Goal: Information Seeking & Learning: Understand process/instructions

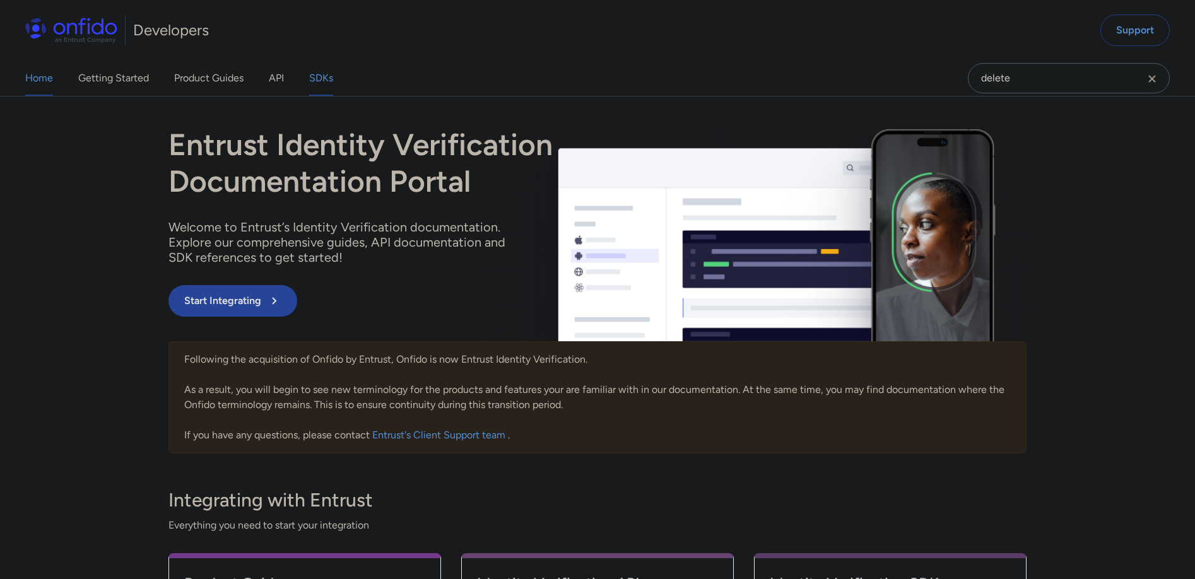
click at [326, 78] on link "SDKs" at bounding box center [321, 78] width 24 height 35
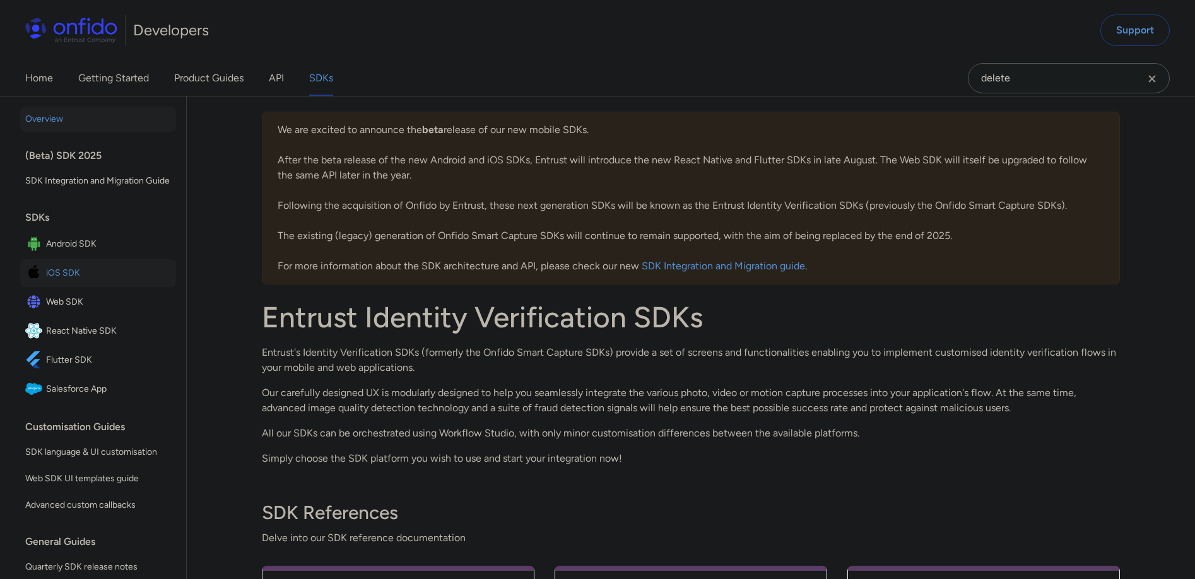
click at [68, 282] on span "iOS SDK" at bounding box center [108, 273] width 125 height 18
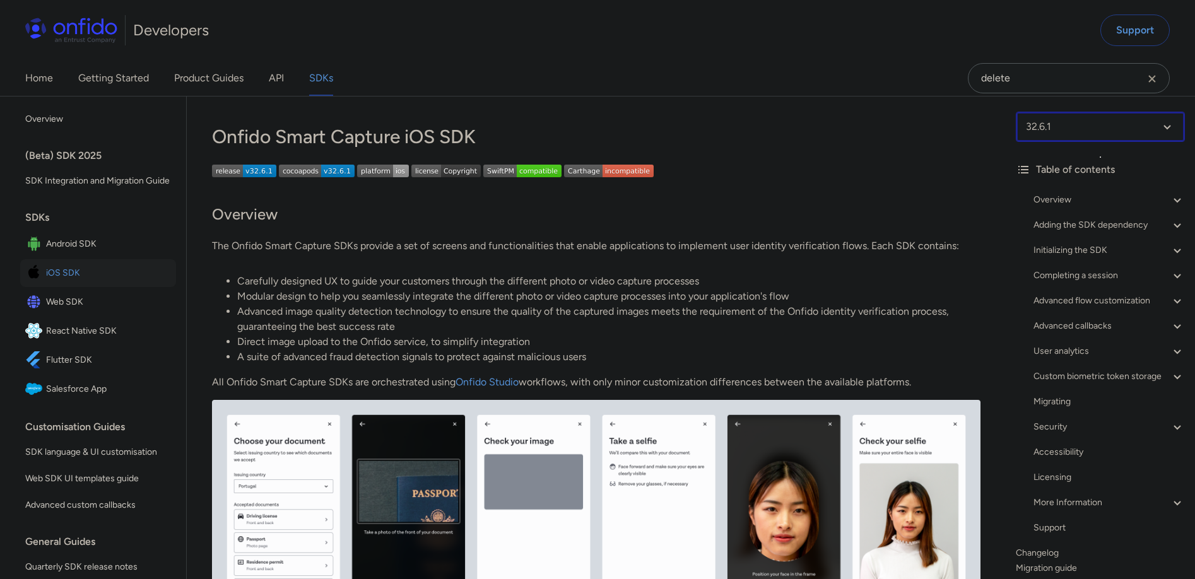
click at [1106, 135] on select at bounding box center [1100, 127] width 169 height 30
click at [773, 173] on p at bounding box center [596, 173] width 768 height 17
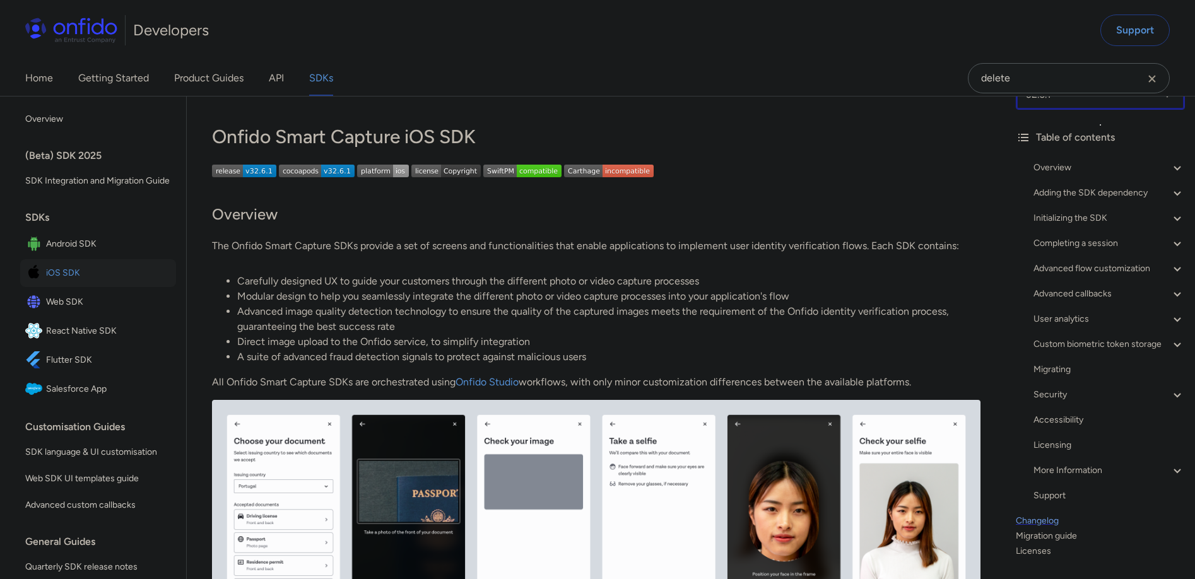
scroll to position [77, 0]
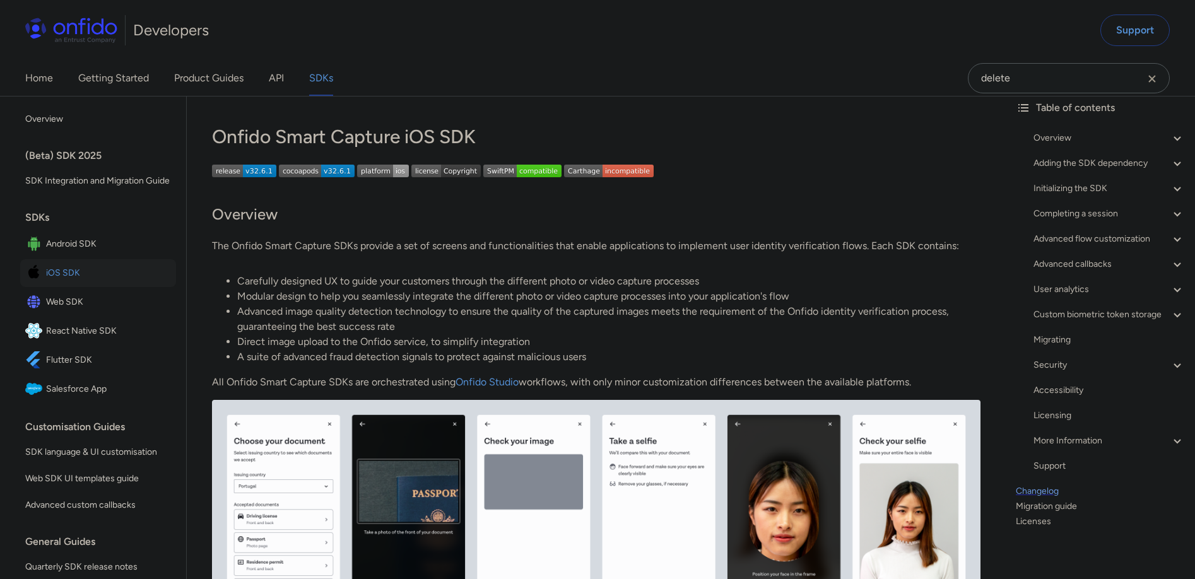
click at [1020, 486] on link "Changelog" at bounding box center [1100, 491] width 169 height 15
click at [1023, 488] on link "Changelog" at bounding box center [1100, 491] width 169 height 15
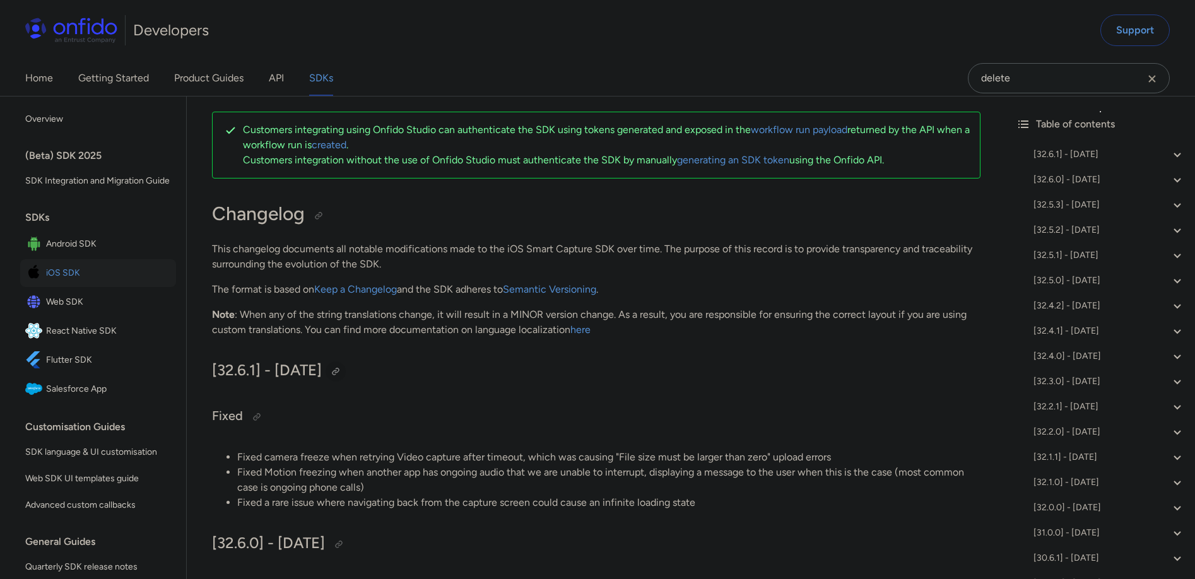
click at [341, 372] on div at bounding box center [336, 372] width 10 height 10
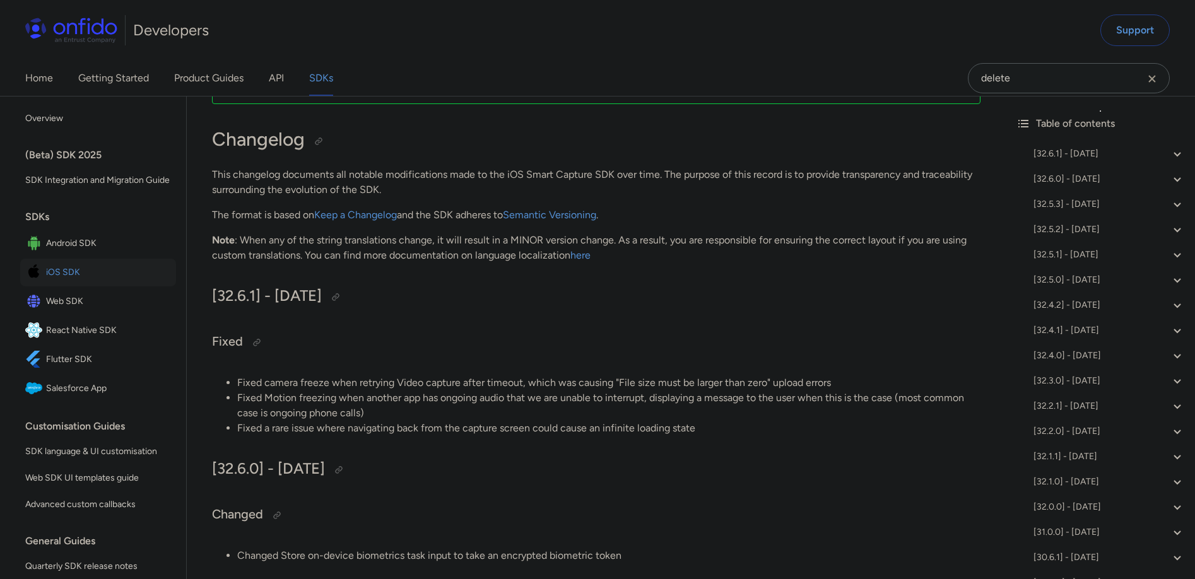
scroll to position [226, 0]
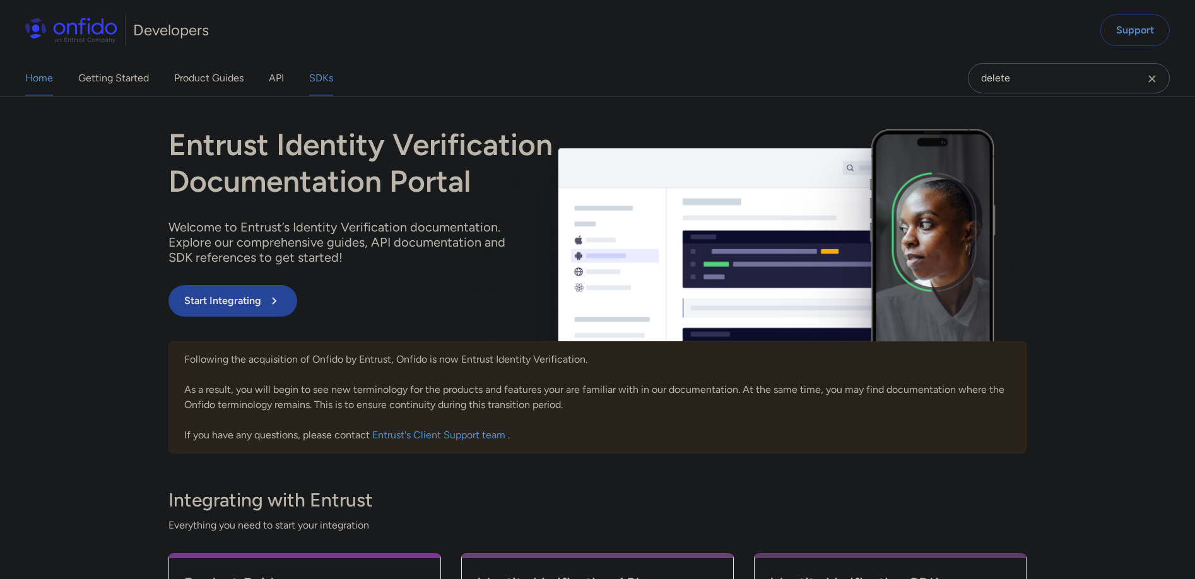
click at [327, 80] on link "SDKs" at bounding box center [321, 78] width 24 height 35
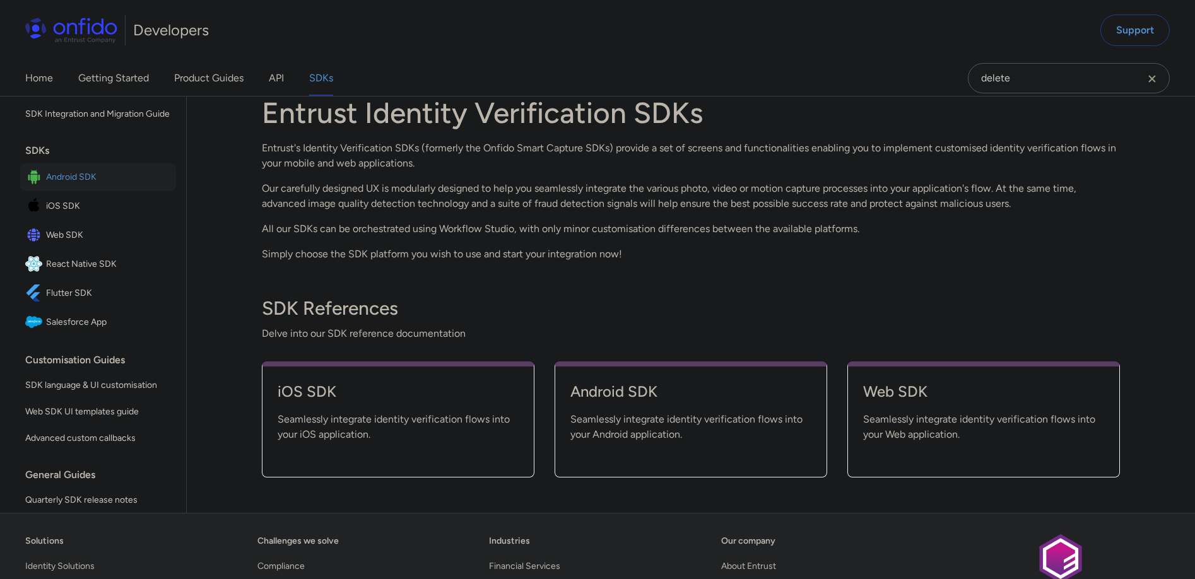
scroll to position [22, 0]
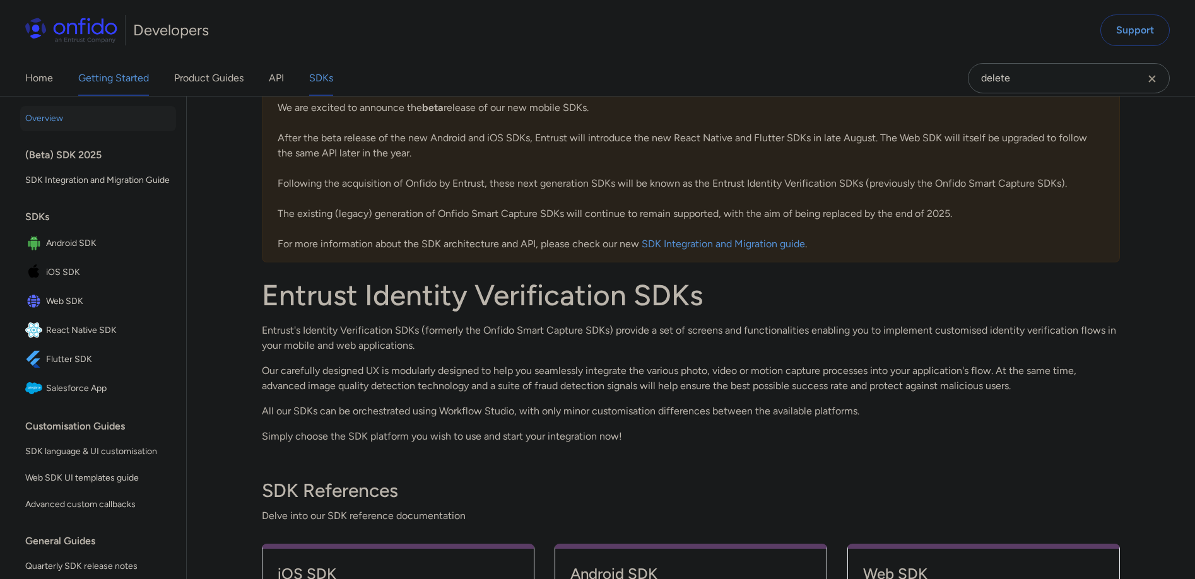
click at [115, 81] on link "Getting Started" at bounding box center [113, 78] width 71 height 35
click at [206, 81] on link "Product Guides" at bounding box center [208, 78] width 69 height 35
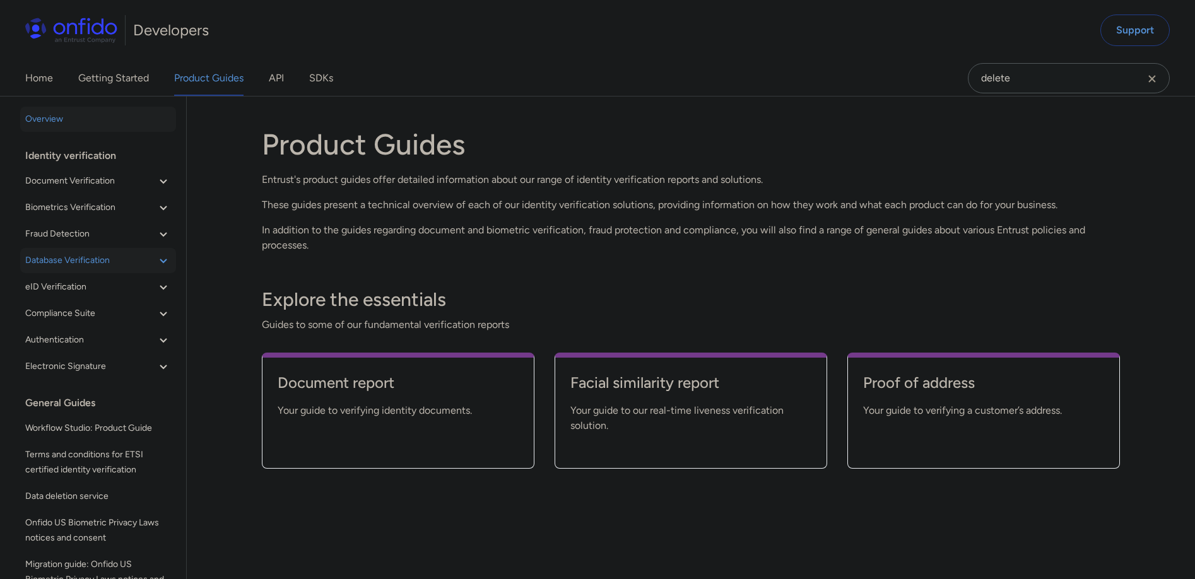
click at [108, 257] on span "Database Verification" at bounding box center [90, 260] width 131 height 15
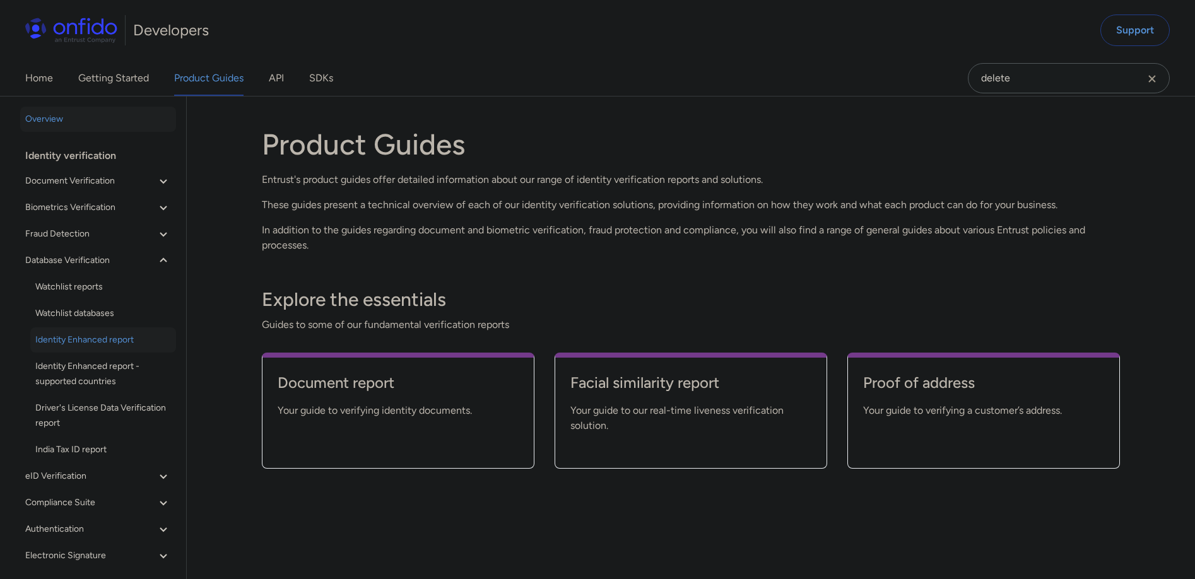
click at [111, 344] on span "Identity Enhanced report" at bounding box center [103, 339] width 136 height 15
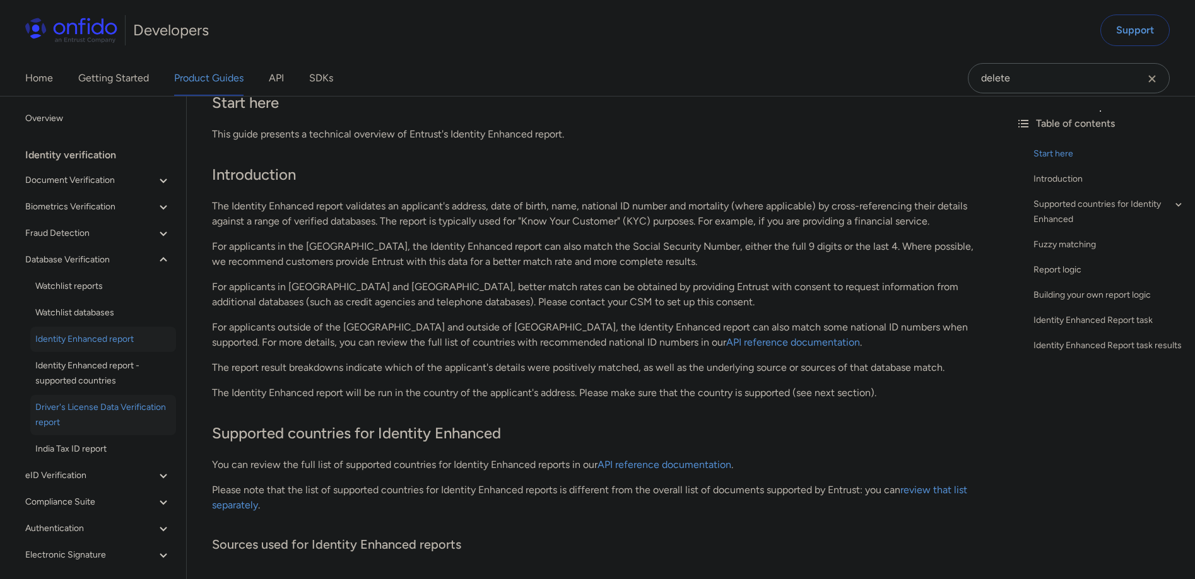
scroll to position [78, 0]
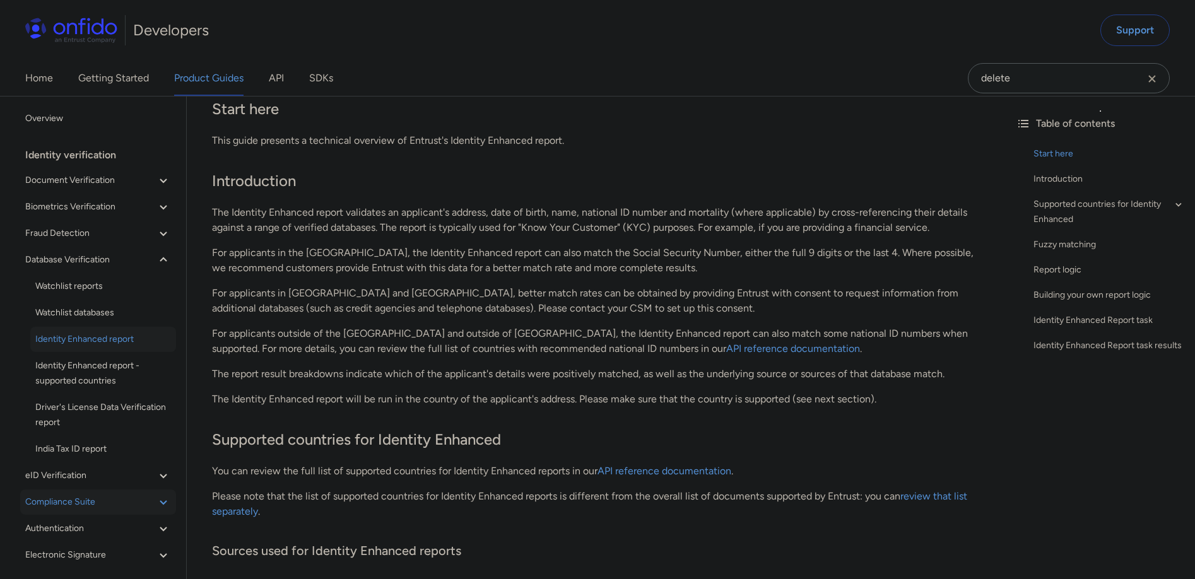
click at [117, 500] on span "Compliance Suite" at bounding box center [90, 502] width 131 height 15
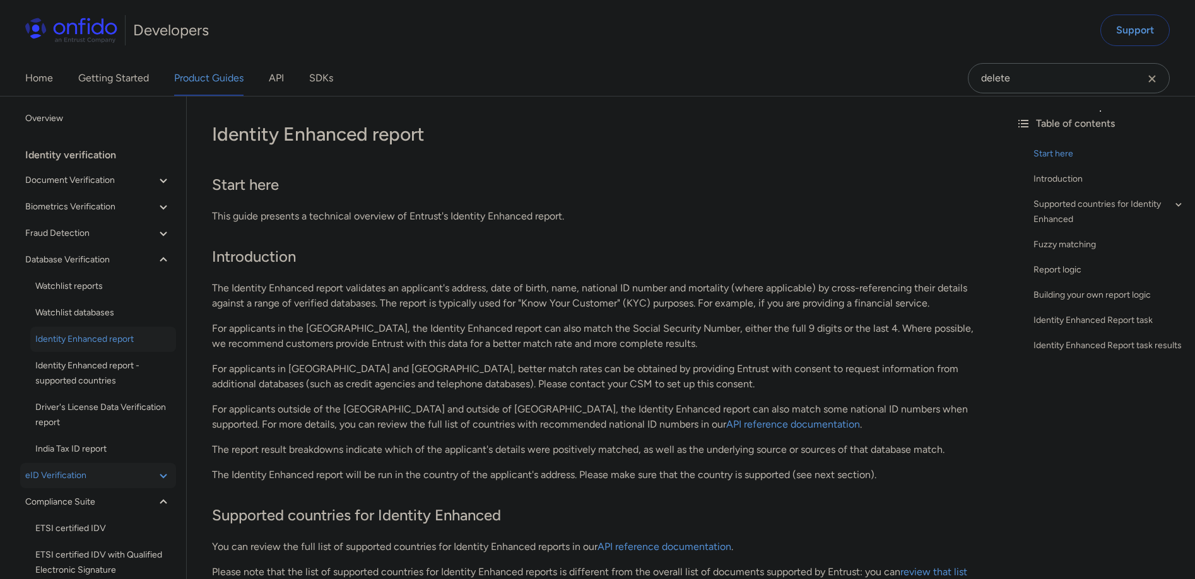
scroll to position [0, 0]
click at [127, 478] on span "eID Verification" at bounding box center [90, 476] width 131 height 15
click at [111, 264] on span "Database Verification" at bounding box center [90, 260] width 131 height 15
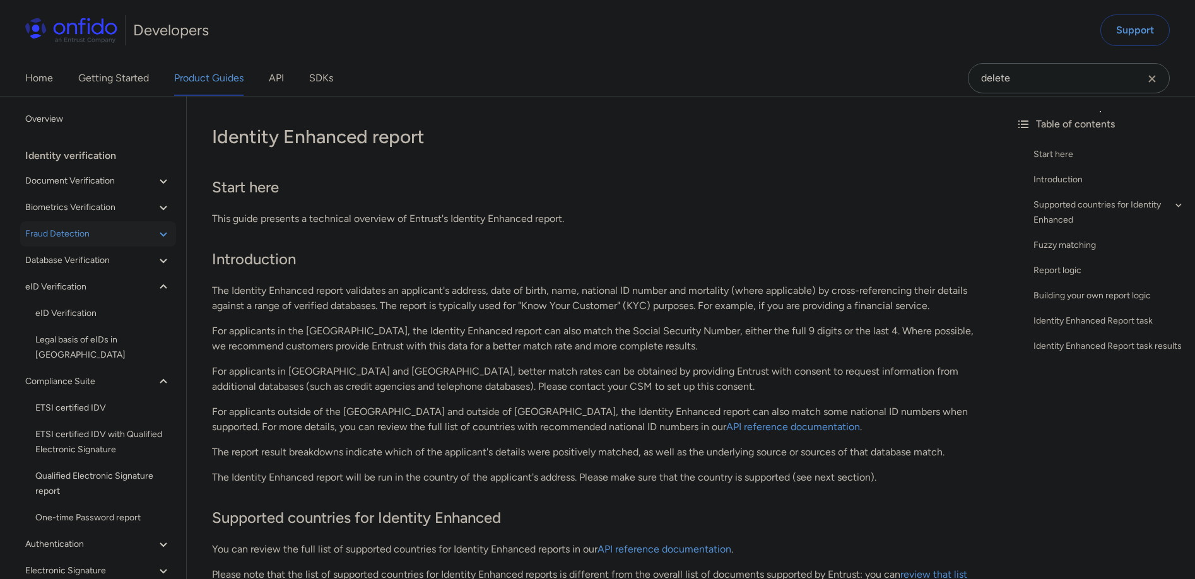
click at [112, 236] on span "Fraud Detection" at bounding box center [90, 233] width 131 height 15
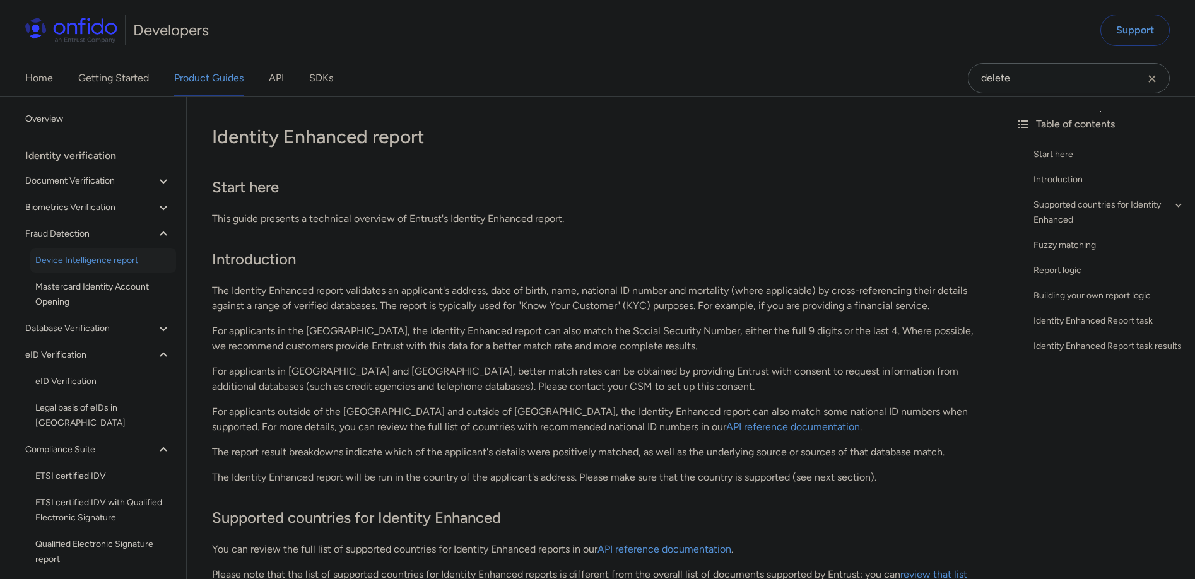
click at [134, 262] on span "Device Intelligence report" at bounding box center [103, 260] width 136 height 15
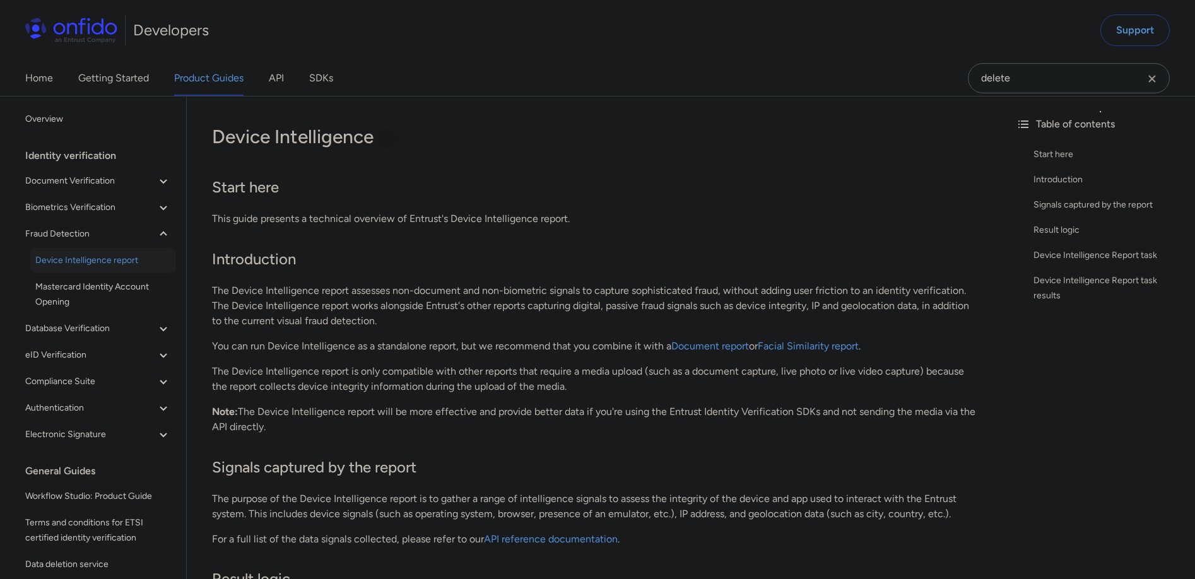
click at [392, 144] on div at bounding box center [387, 139] width 20 height 20
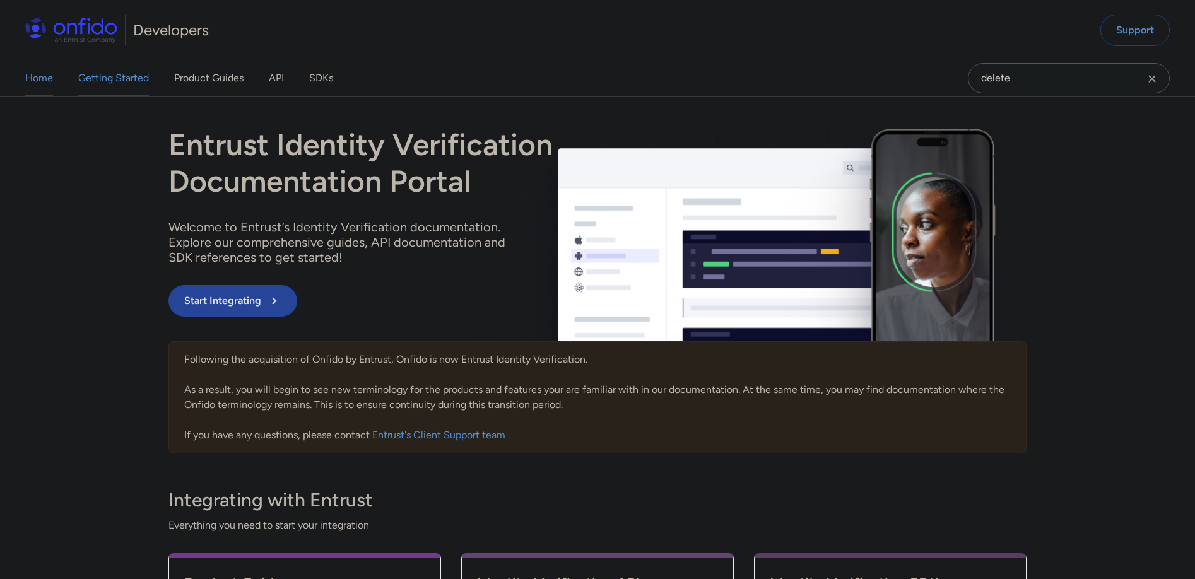
click at [104, 86] on link "Getting Started" at bounding box center [113, 78] width 71 height 35
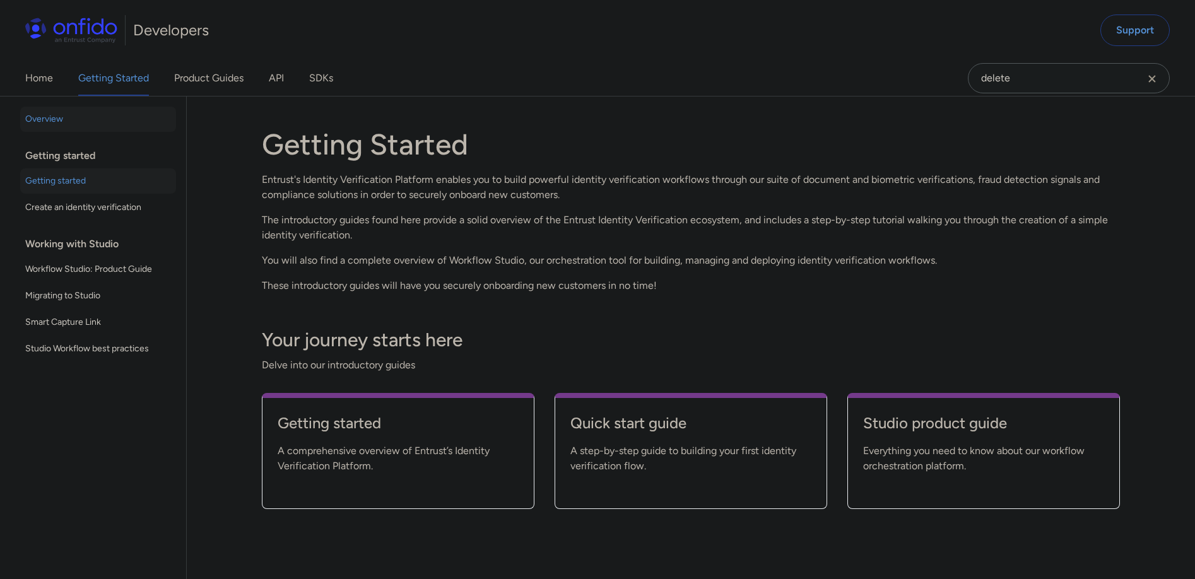
click at [81, 184] on span "Getting started" at bounding box center [98, 180] width 146 height 15
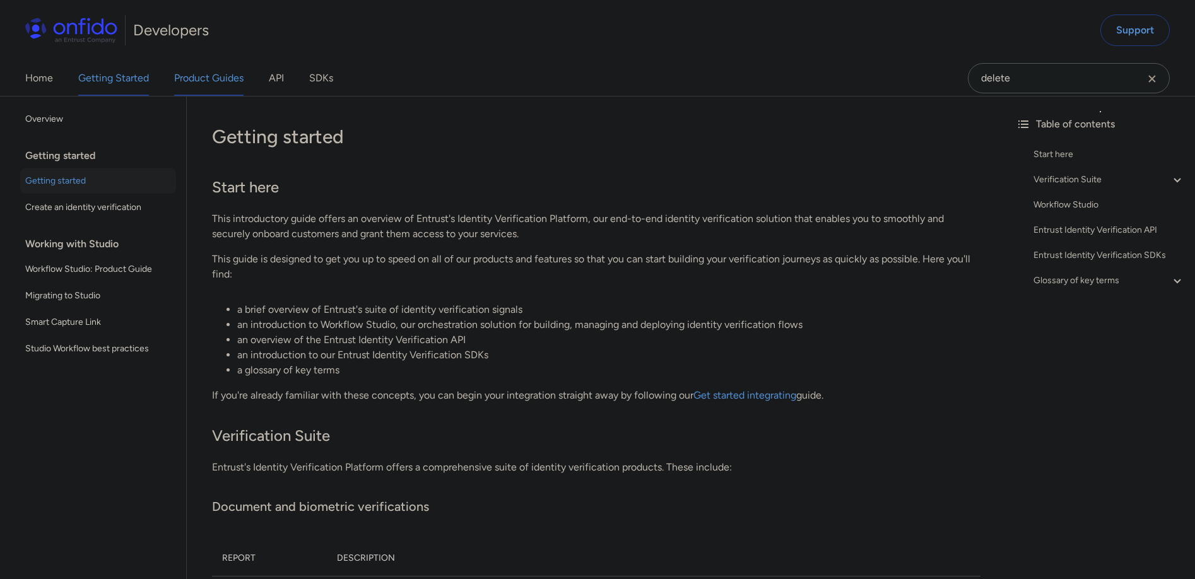
click at [229, 73] on link "Product Guides" at bounding box center [208, 78] width 69 height 35
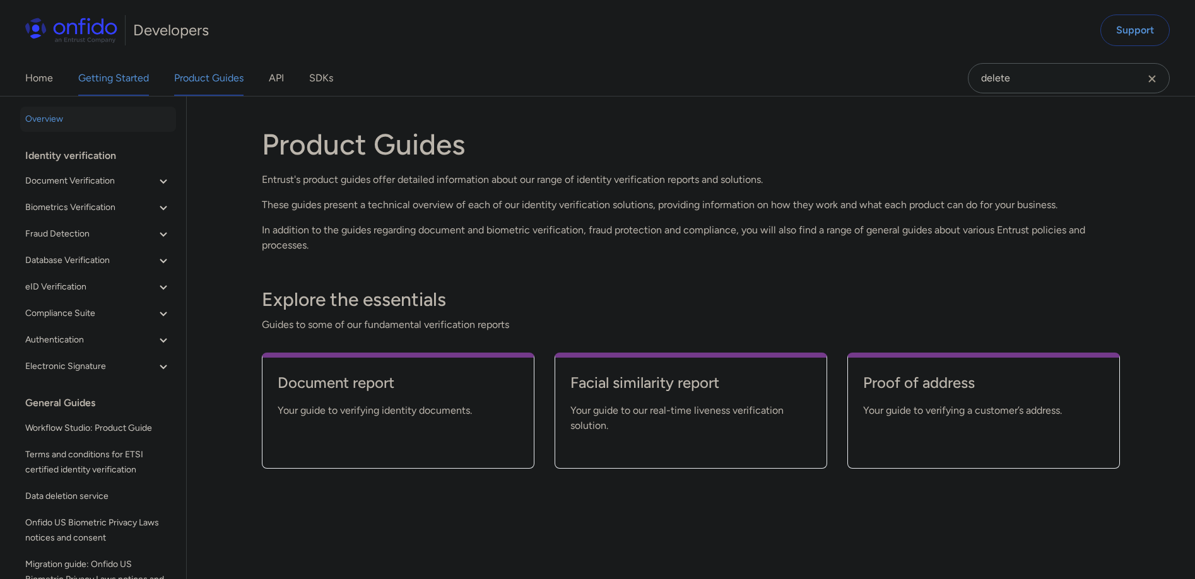
click at [144, 78] on link "Getting Started" at bounding box center [113, 78] width 71 height 35
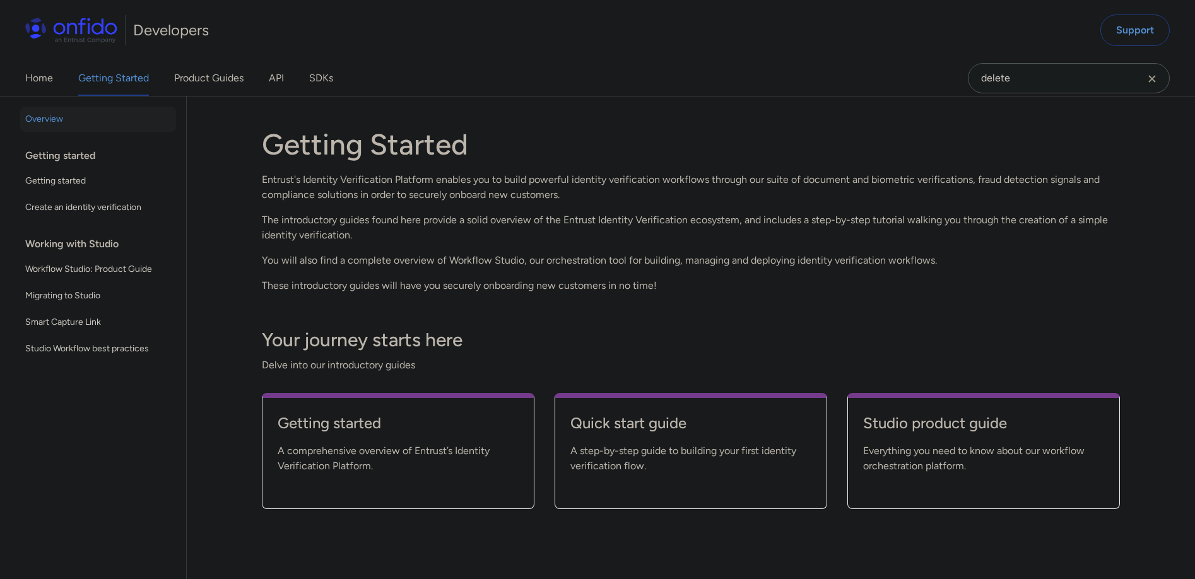
click at [81, 157] on div "Getting started" at bounding box center [103, 155] width 156 height 25
click at [72, 177] on span "Getting started" at bounding box center [98, 180] width 146 height 15
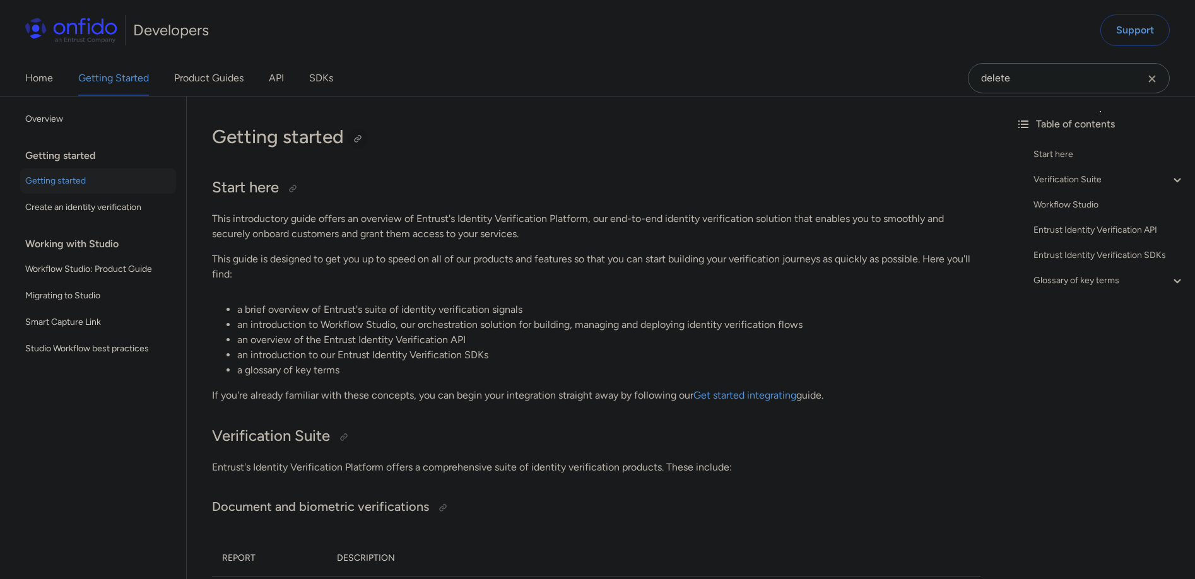
click at [359, 135] on div at bounding box center [358, 139] width 10 height 10
click at [223, 74] on link "Product Guides" at bounding box center [208, 78] width 69 height 35
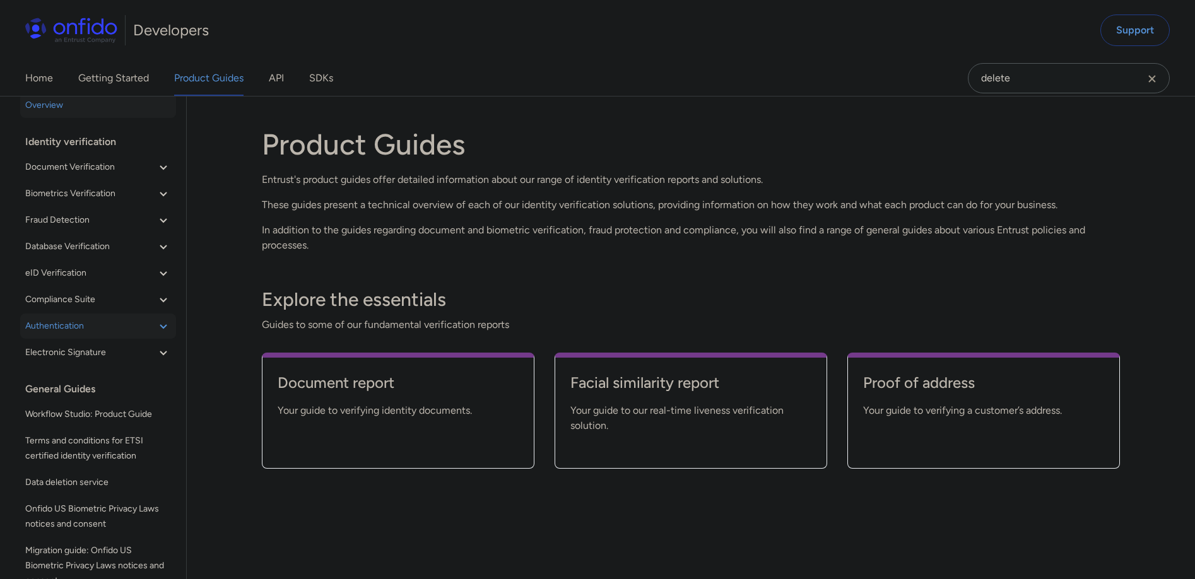
scroll to position [26, 0]
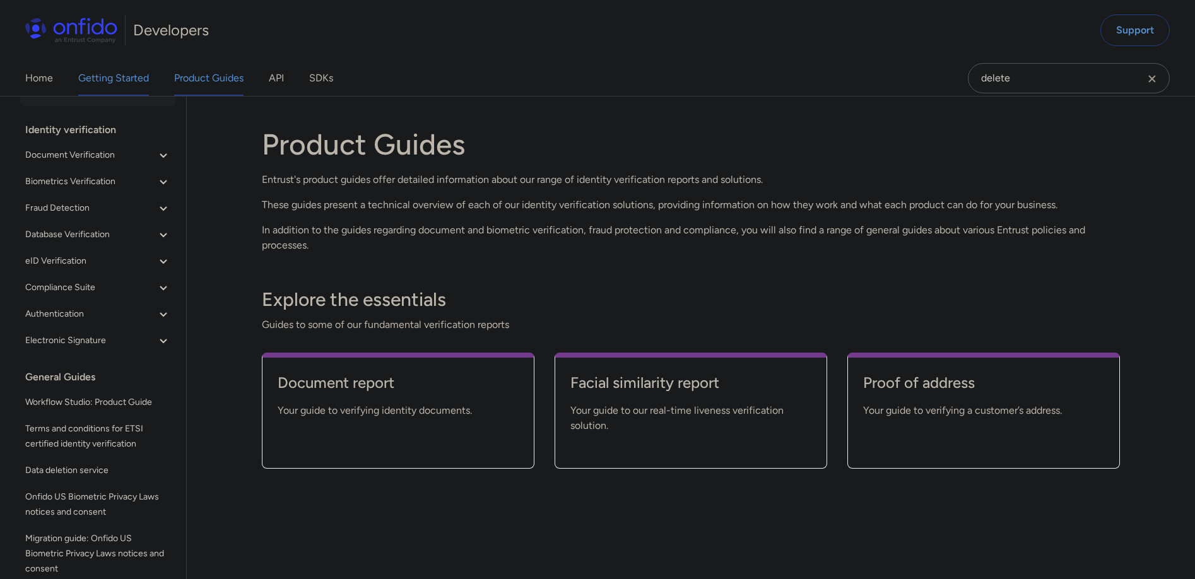
click at [132, 76] on link "Getting Started" at bounding box center [113, 78] width 71 height 35
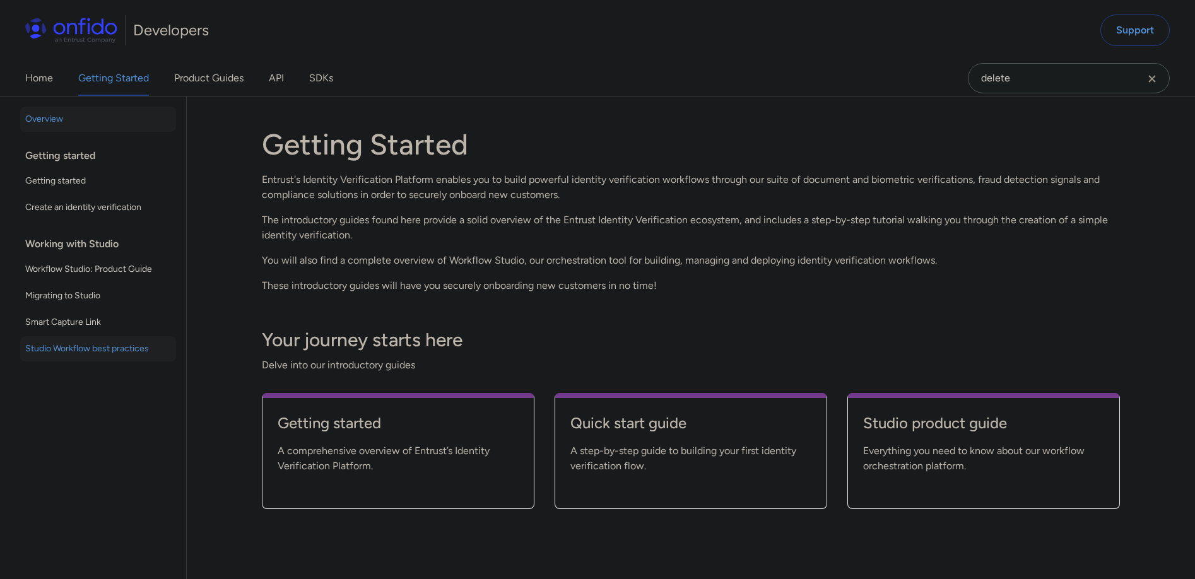
click at [142, 349] on span "Studio Workflow best practices" at bounding box center [98, 348] width 146 height 15
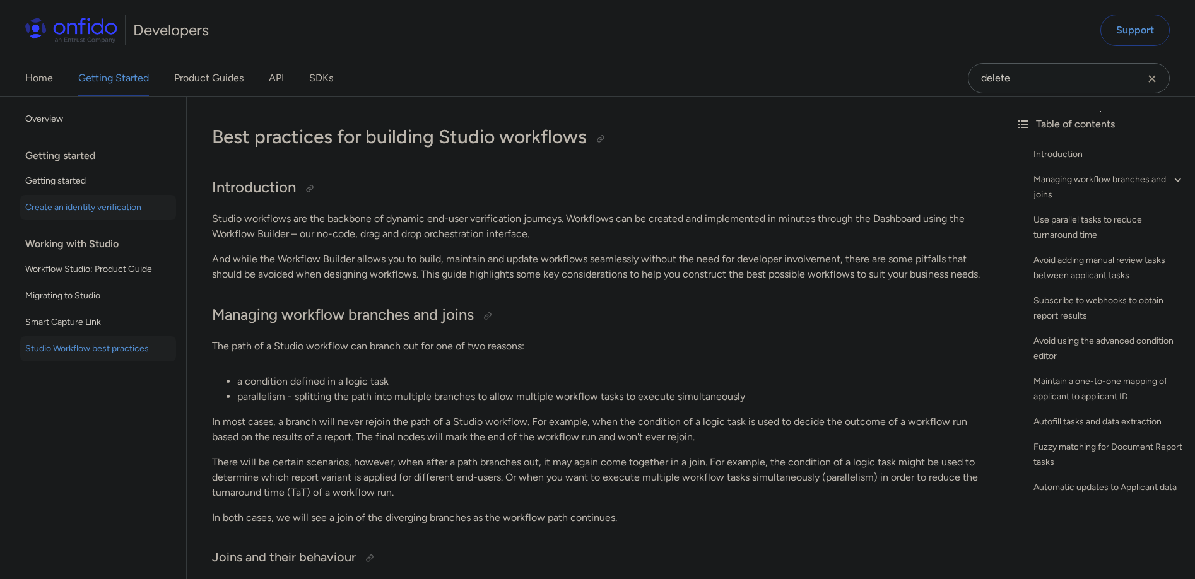
click at [124, 209] on span "Create an identity verification" at bounding box center [98, 207] width 146 height 15
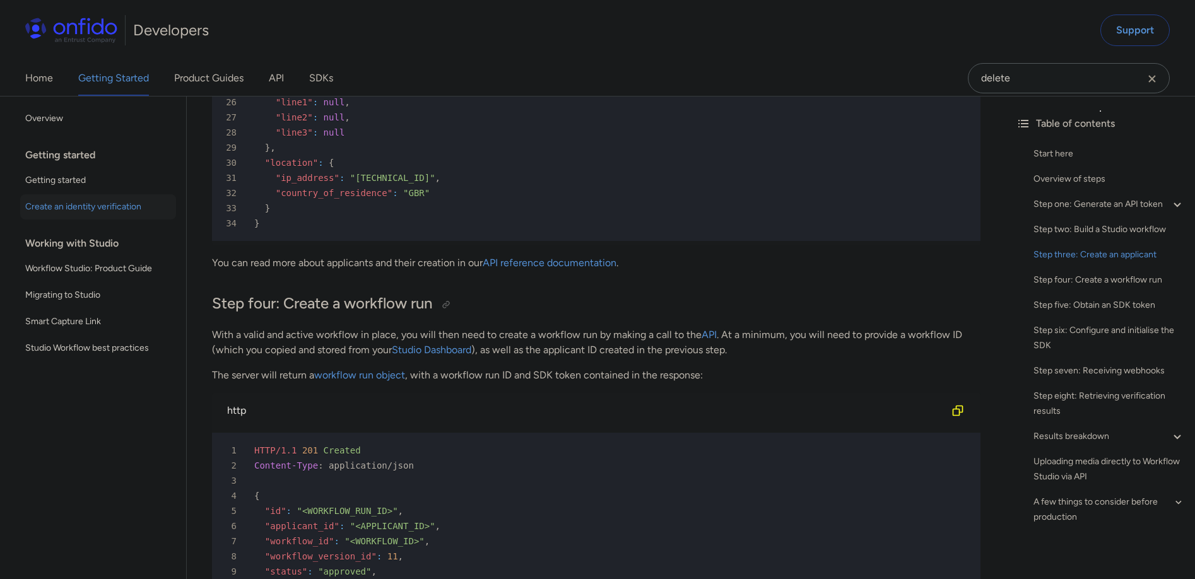
scroll to position [3828, 0]
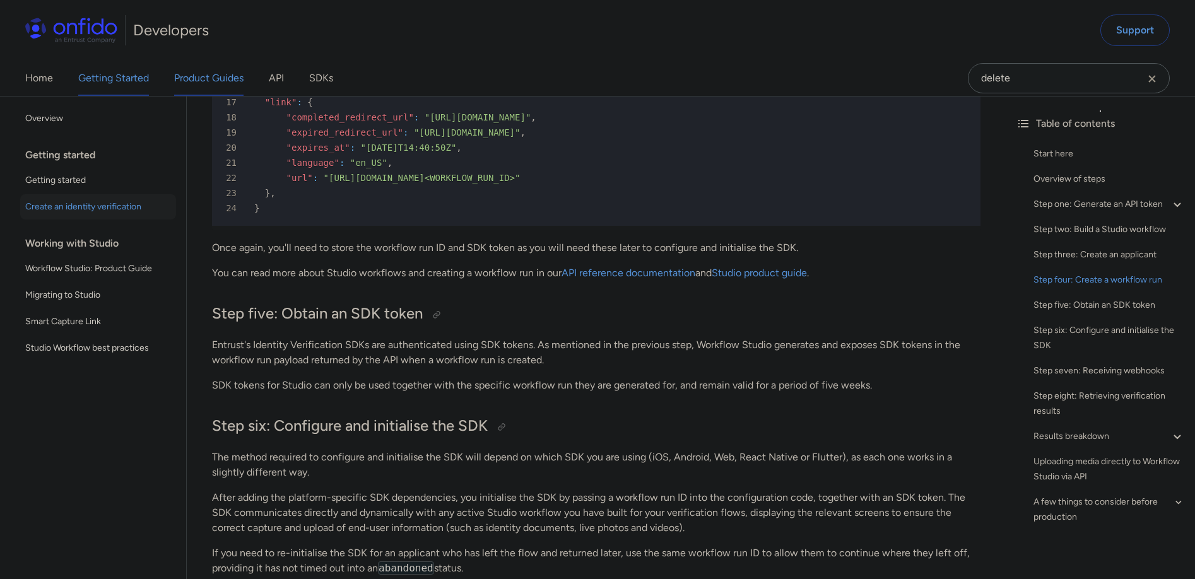
click at [233, 79] on link "Product Guides" at bounding box center [208, 78] width 69 height 35
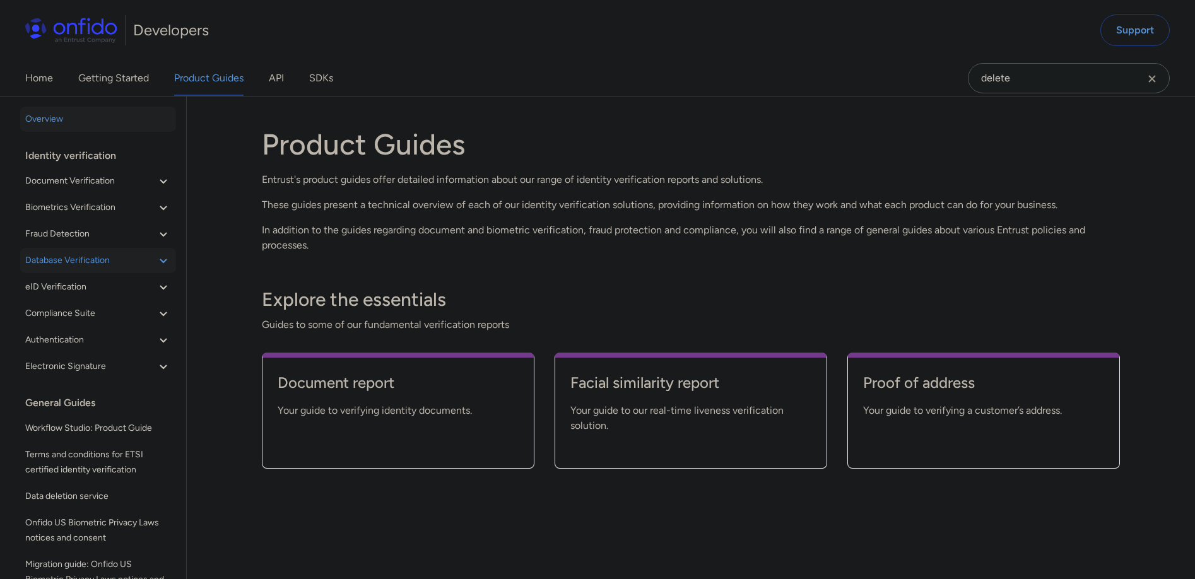
click at [114, 255] on span "Database Verification" at bounding box center [90, 260] width 131 height 15
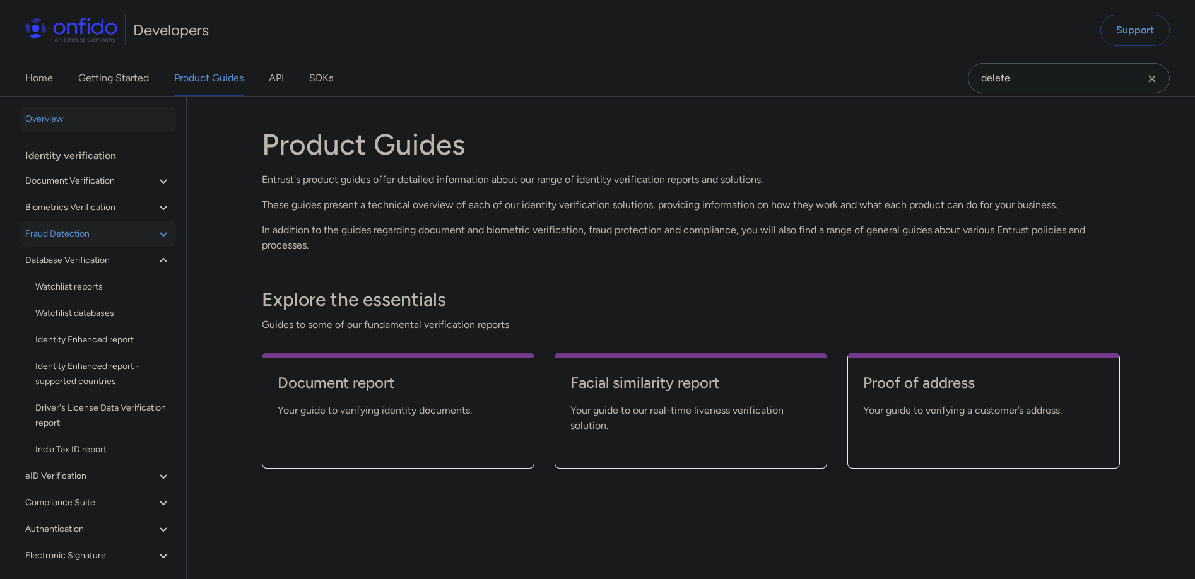
click at [108, 238] on span "Fraud Detection" at bounding box center [90, 233] width 131 height 15
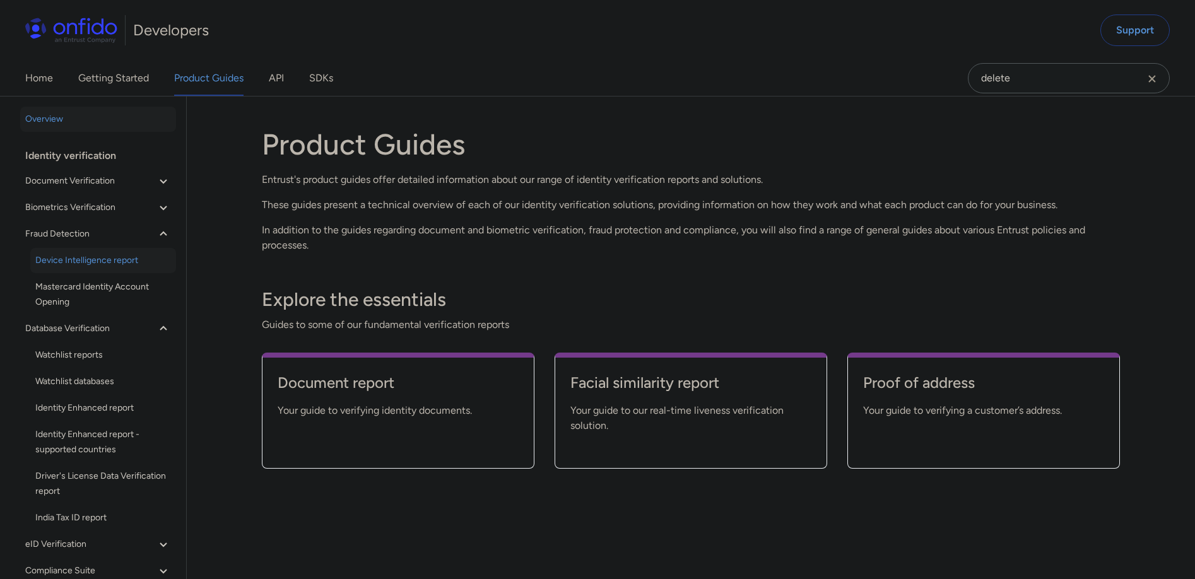
click at [78, 257] on span "Device Intelligence report" at bounding box center [103, 260] width 136 height 15
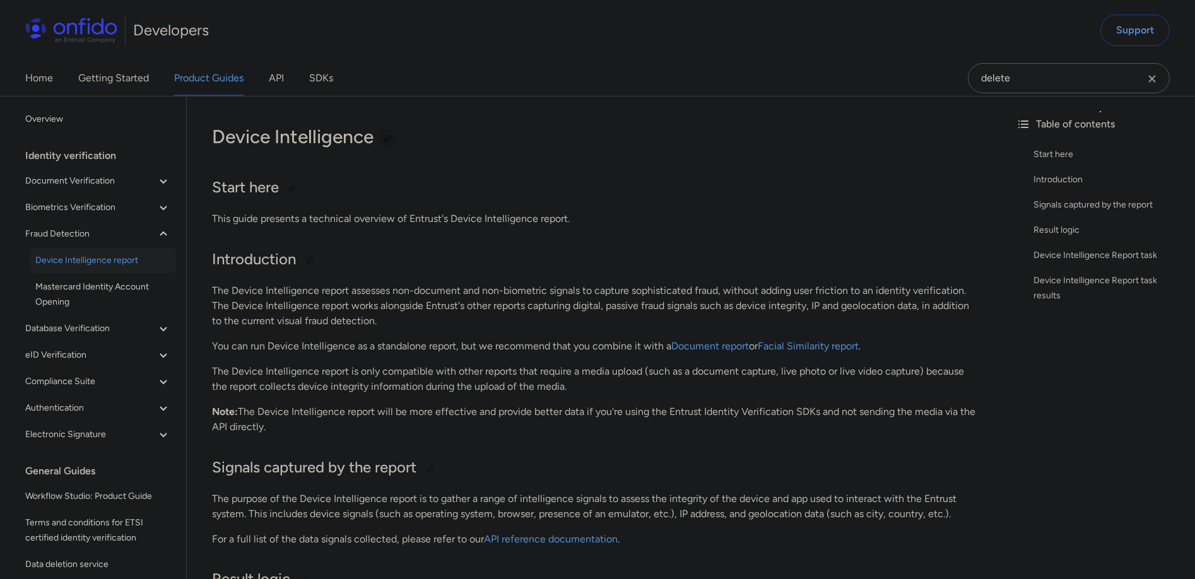
click at [387, 141] on div at bounding box center [387, 139] width 10 height 10
click at [389, 137] on div at bounding box center [387, 139] width 10 height 10
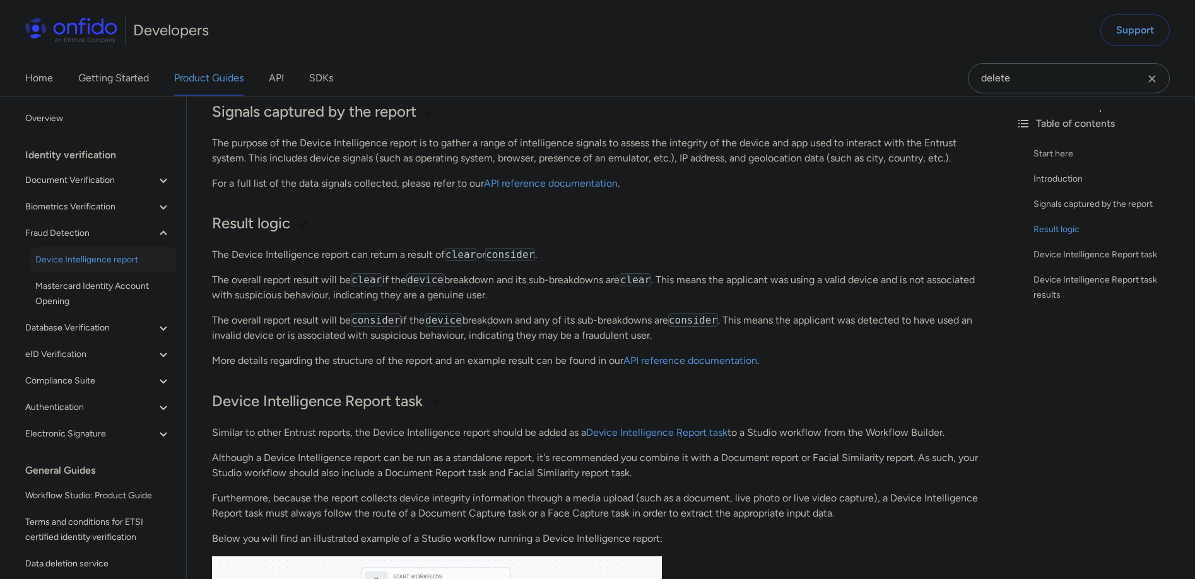
scroll to position [242, 0]
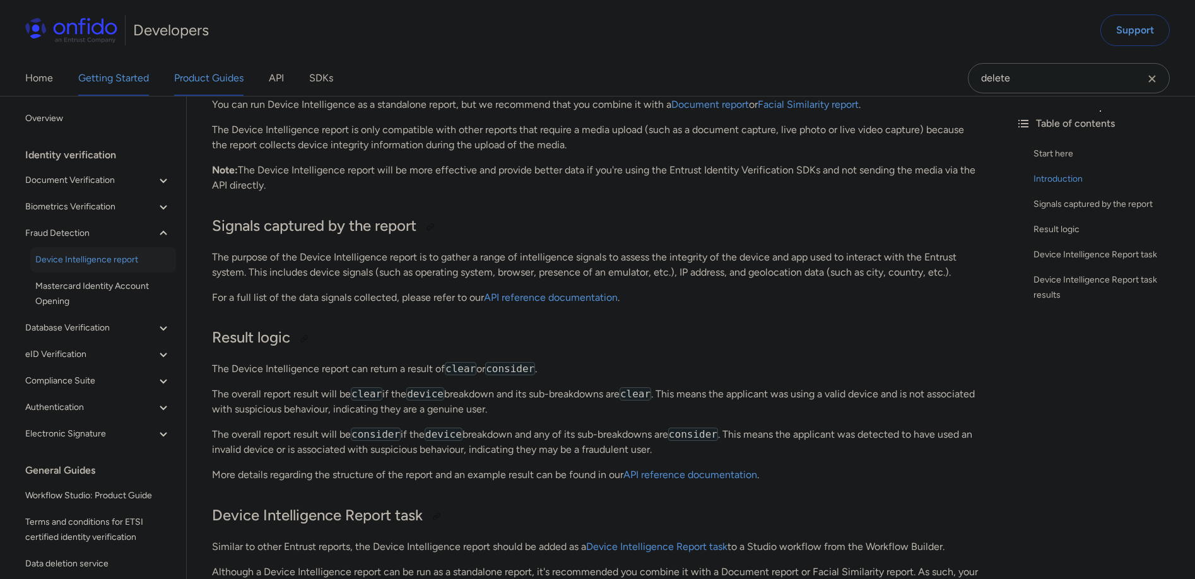
click at [124, 71] on link "Getting Started" at bounding box center [113, 78] width 71 height 35
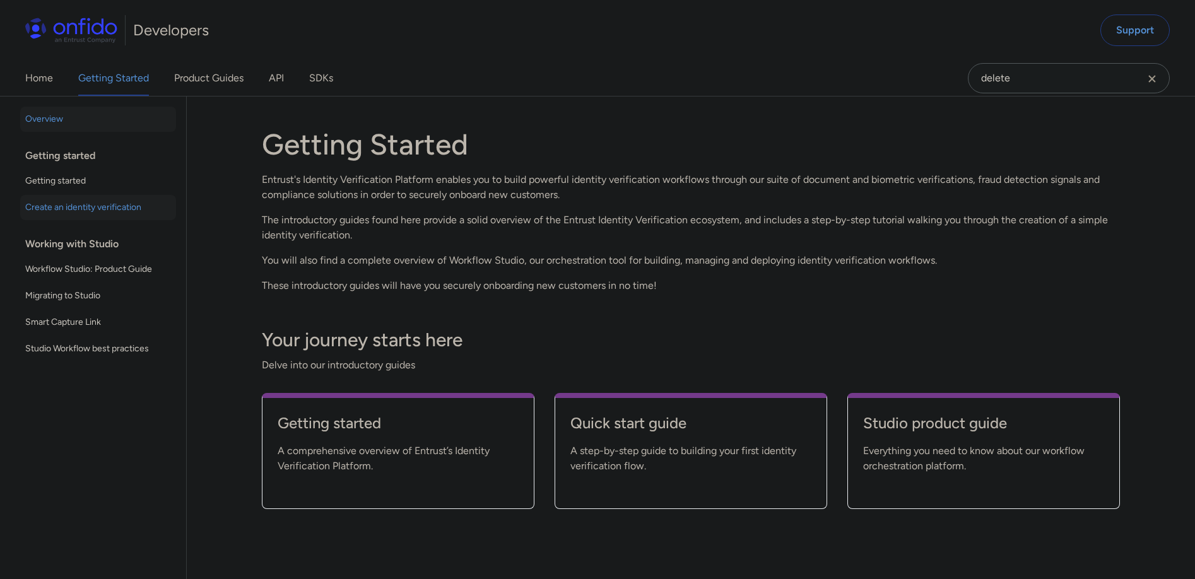
click at [98, 202] on span "Create an identity verification" at bounding box center [98, 207] width 146 height 15
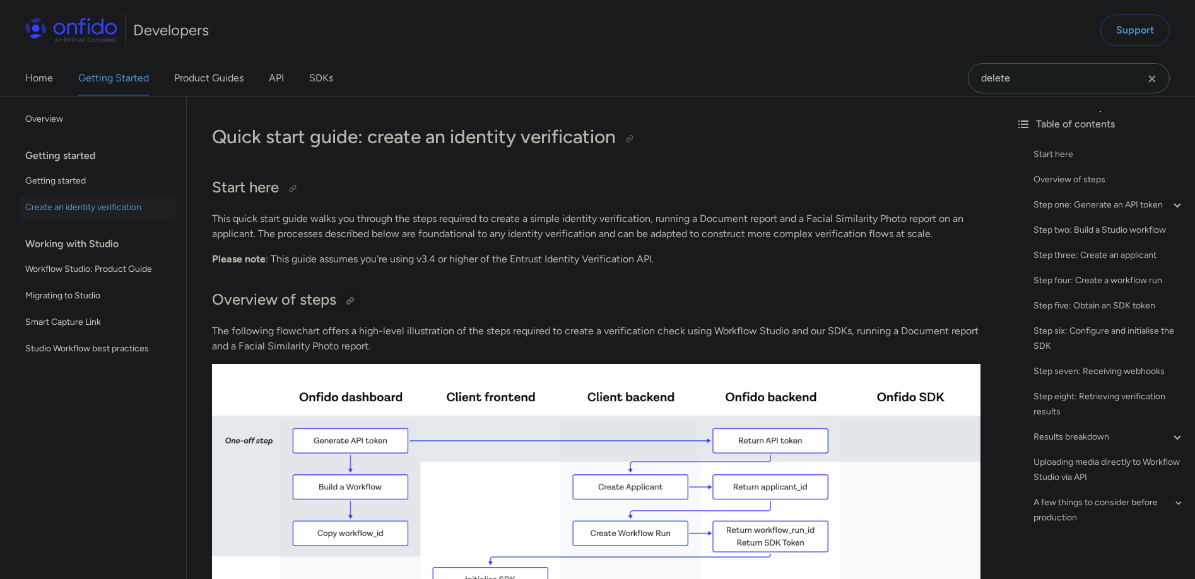
click at [353, 299] on div at bounding box center [350, 301] width 10 height 10
click at [633, 139] on div at bounding box center [630, 139] width 10 height 10
